Goal: Contribute content: Contribute content

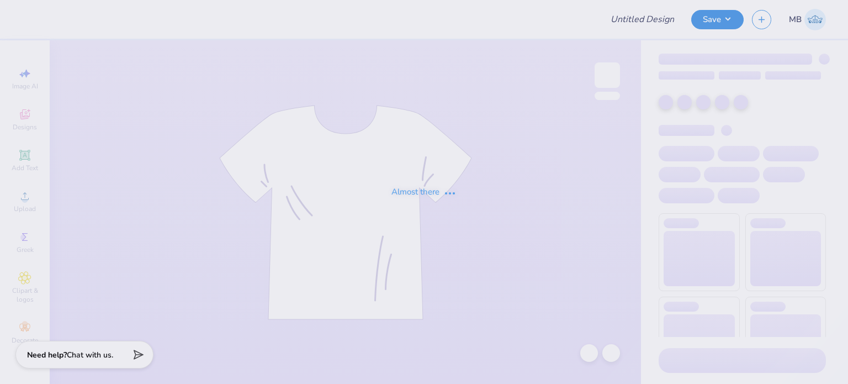
type input "[PERSON_NAME] : [GEOGRAPHIC_DATA][US_STATE]"
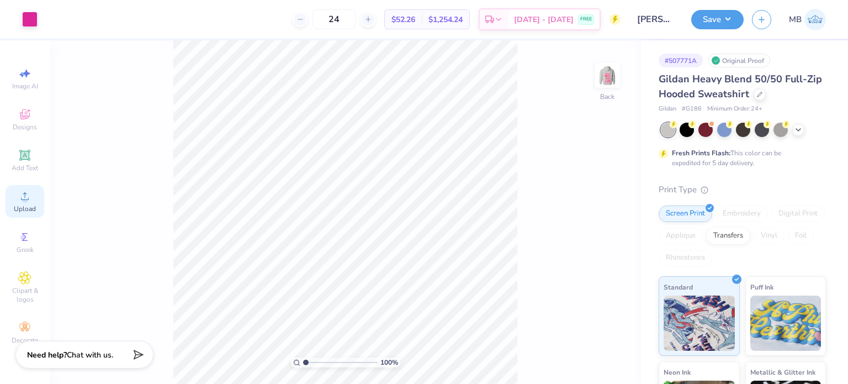
click at [22, 199] on icon at bounding box center [25, 196] width 8 height 8
click at [25, 152] on icon at bounding box center [24, 155] width 8 height 8
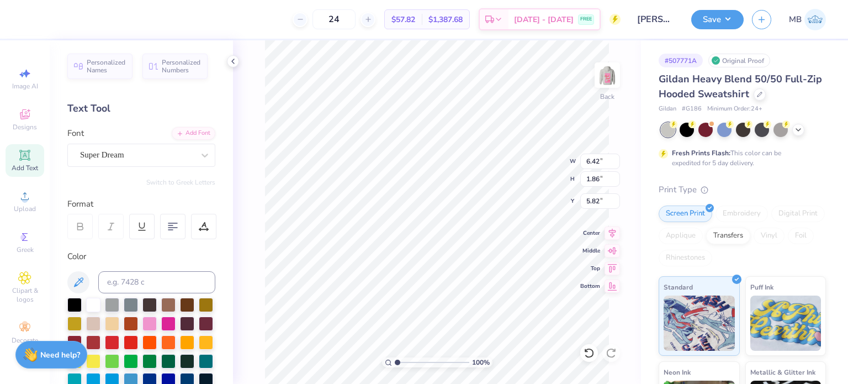
scroll to position [9, 1]
type textarea "®"
click at [103, 152] on div "Super Dream" at bounding box center [137, 154] width 116 height 17
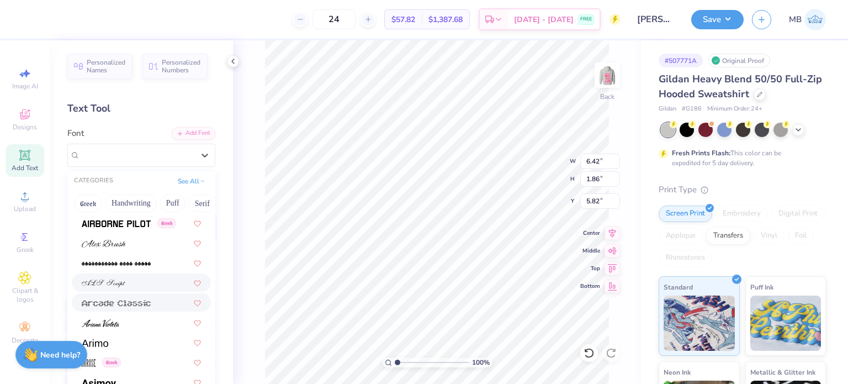
scroll to position [331, 0]
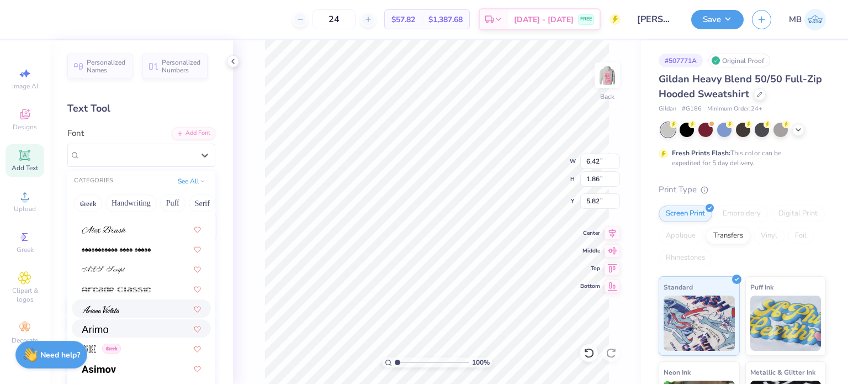
click at [111, 323] on div at bounding box center [141, 328] width 119 height 12
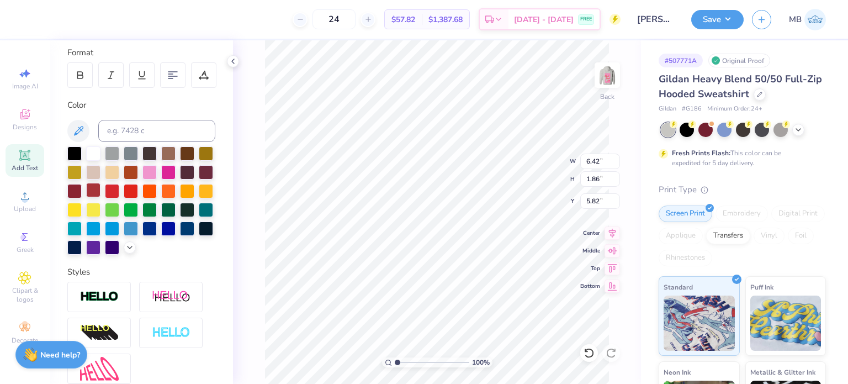
scroll to position [110, 0]
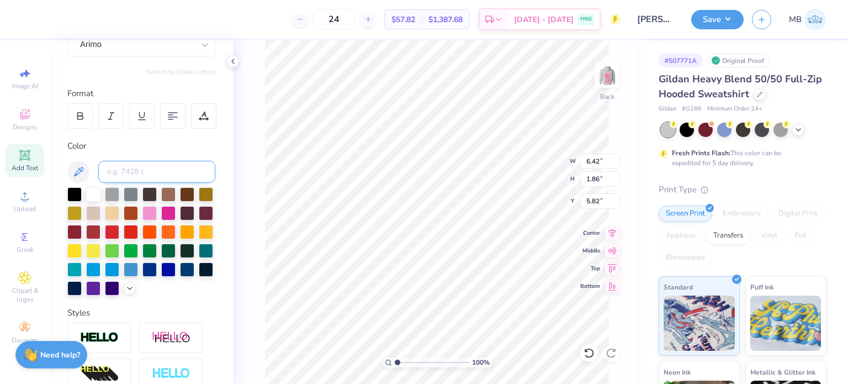
click at [125, 167] on input at bounding box center [156, 172] width 117 height 22
type input "Pink C"
type textarea "®"
type input "4.88"
drag, startPoint x: 400, startPoint y: 361, endPoint x: 439, endPoint y: 358, distance: 39.3
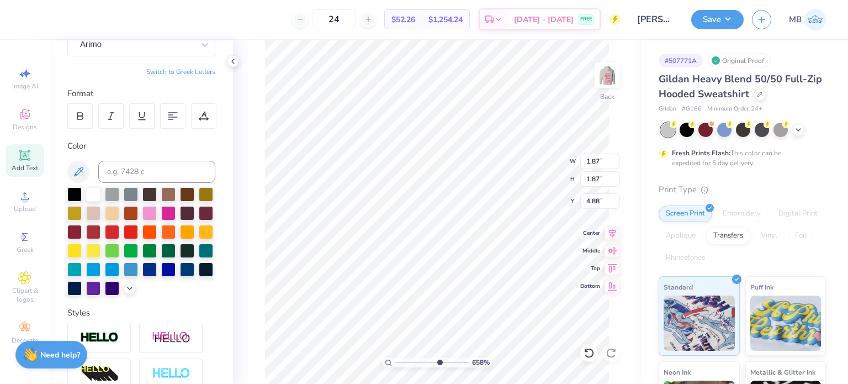
type input "6.64"
click at [439, 359] on input "range" at bounding box center [432, 362] width 74 height 10
type input "4.76"
type input "0.36"
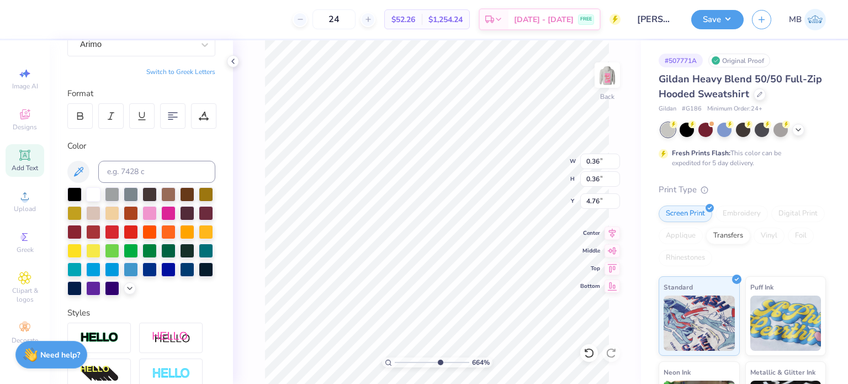
type input "3.36"
type input "0.15"
type input "2.36"
type input "0.11"
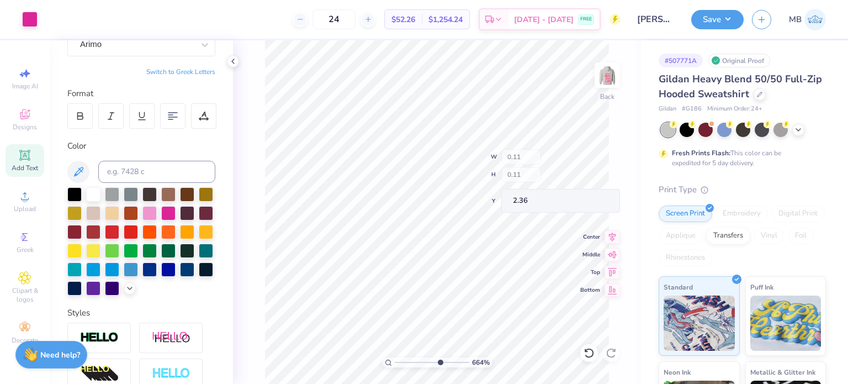
type input "0.11"
click at [607, 77] on img at bounding box center [607, 75] width 22 height 22
click at [33, 158] on div "Add Text" at bounding box center [25, 160] width 39 height 33
drag, startPoint x: 417, startPoint y: 356, endPoint x: 398, endPoint y: 363, distance: 19.9
type input "1.22"
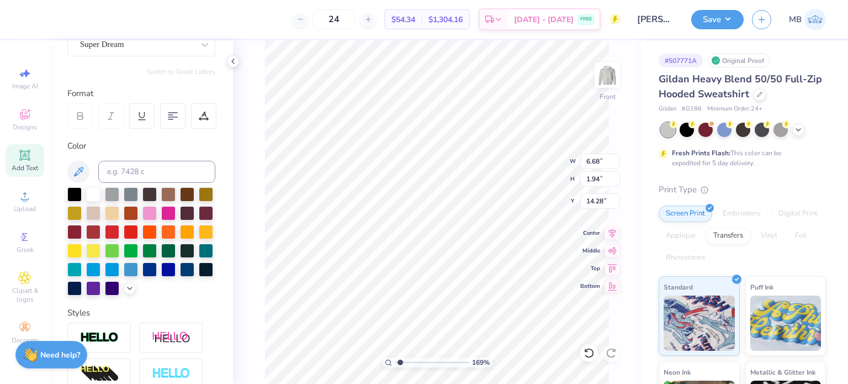
click at [398, 363] on input "range" at bounding box center [432, 362] width 74 height 10
type textarea "®"
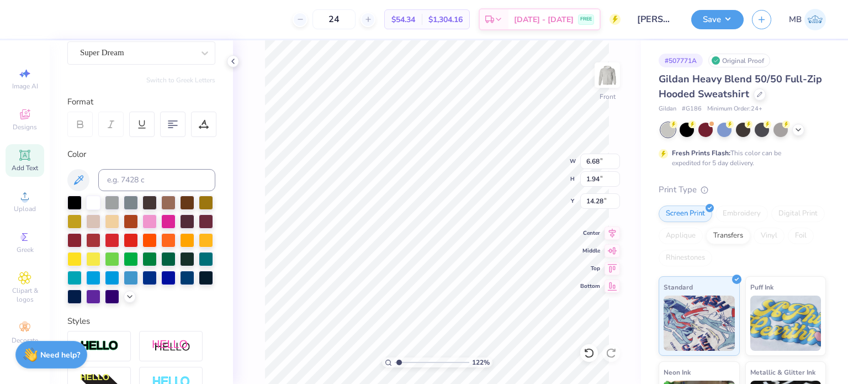
scroll to position [55, 0]
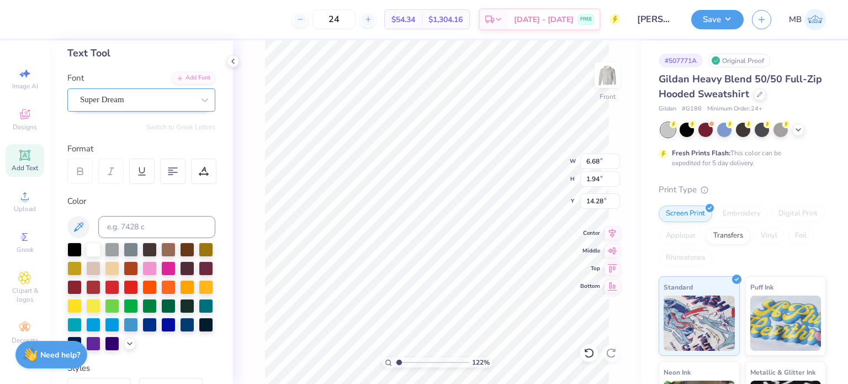
click at [113, 99] on div "Super Dream" at bounding box center [137, 99] width 116 height 17
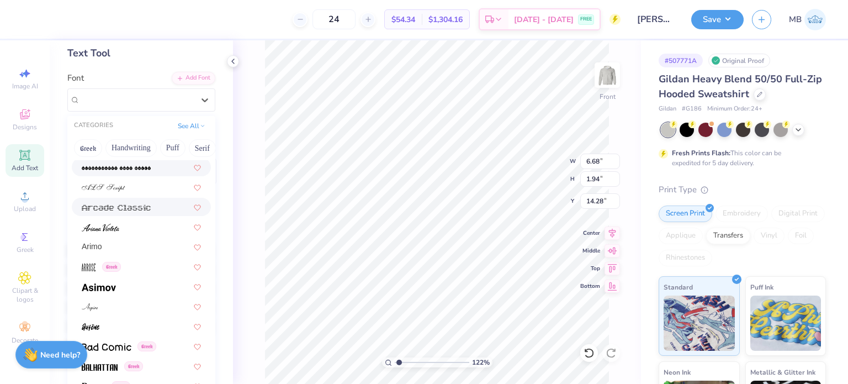
scroll to position [386, 0]
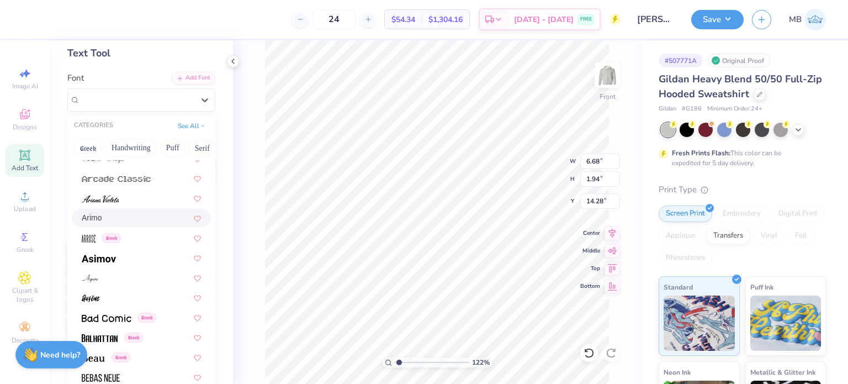
click at [99, 218] on span "Arimo" at bounding box center [92, 218] width 20 height 12
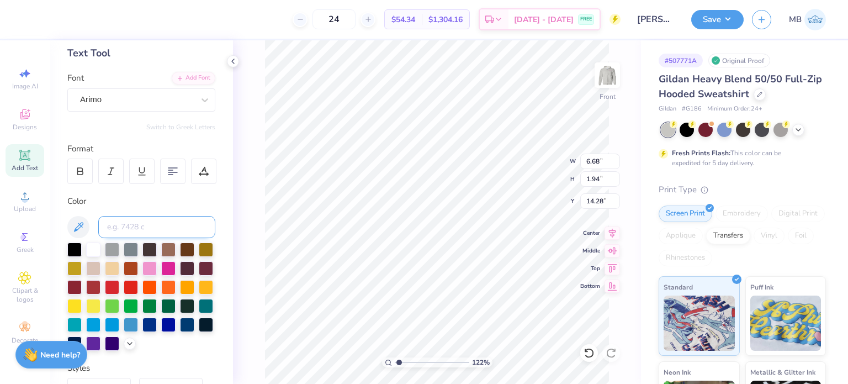
click at [138, 231] on input at bounding box center [156, 227] width 117 height 22
type input "485C"
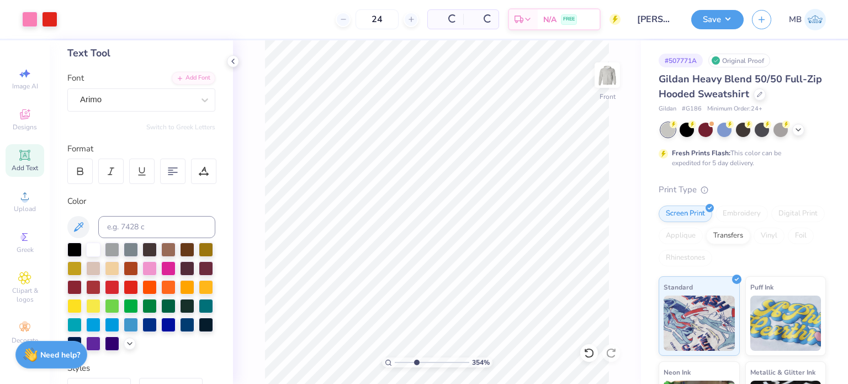
drag, startPoint x: 398, startPoint y: 363, endPoint x: 416, endPoint y: 361, distance: 17.1
type input "3.54"
click at [416, 361] on input "range" at bounding box center [432, 362] width 74 height 10
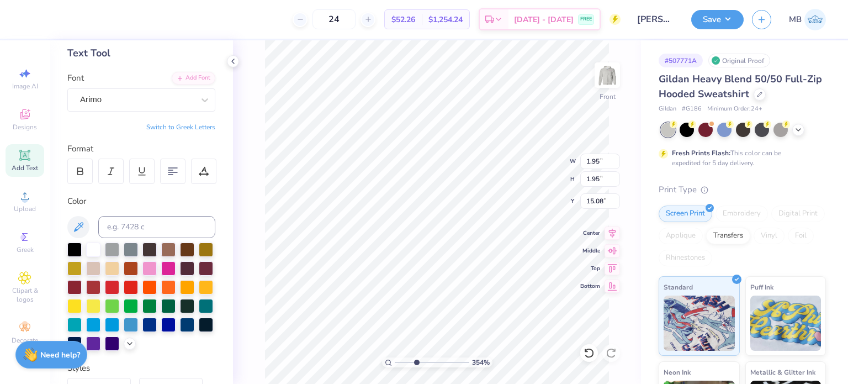
type input "15.08"
type input "8.86"
type input "15.39"
type input "7.56"
type input "0.25"
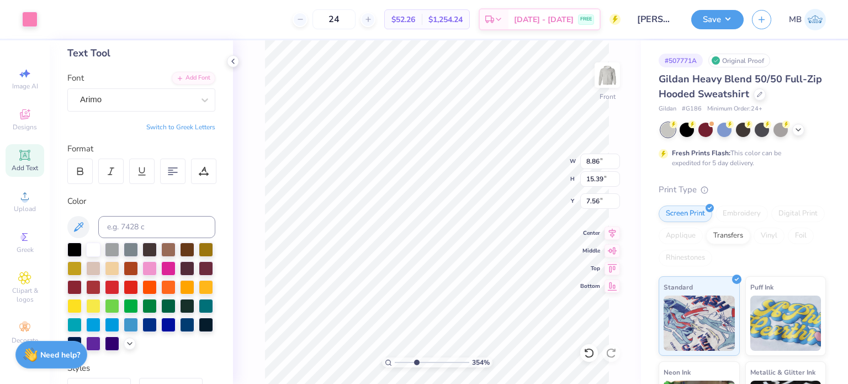
type input "0.25"
type input "15.08"
click at [708, 18] on button "Save" at bounding box center [717, 17] width 52 height 19
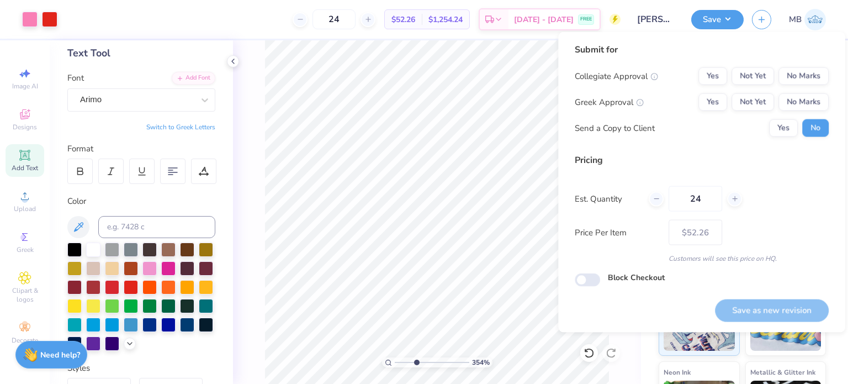
click at [716, 66] on div "Submit for Collegiate Approval Yes Not Yet No Marks Greek Approval Yes Not Yet …" at bounding box center [701, 94] width 254 height 102
click at [713, 71] on button "Yes" at bounding box center [712, 76] width 29 height 18
click at [787, 99] on button "No Marks" at bounding box center [803, 102] width 50 height 18
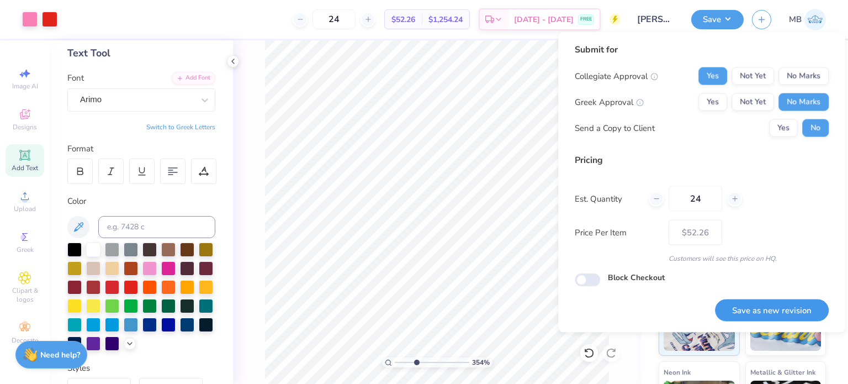
click at [739, 313] on button "Save as new revision" at bounding box center [772, 310] width 114 height 23
type input "$52.26"
